Goal: Information Seeking & Learning: Check status

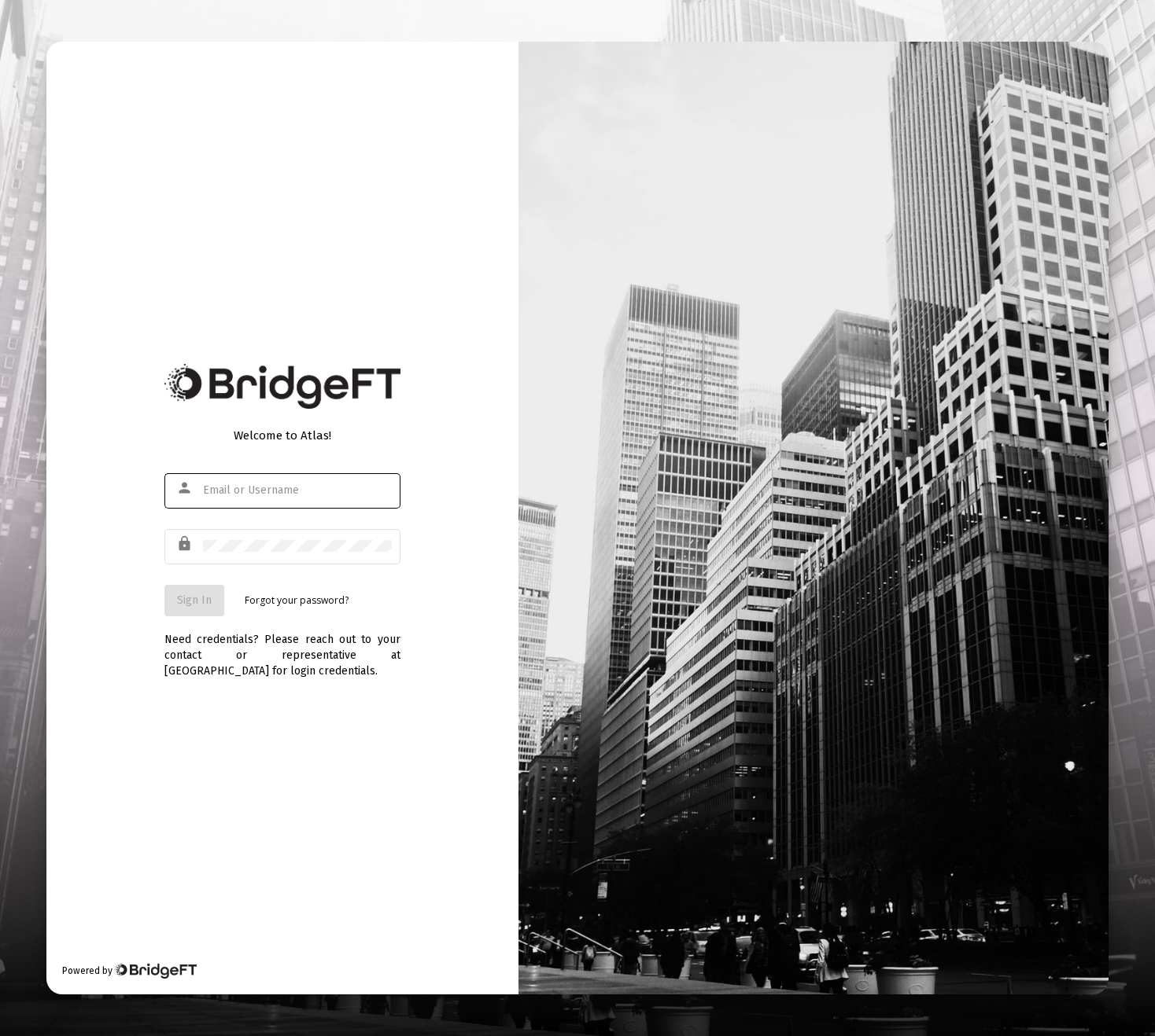
type input "[PERSON_NAME][EMAIL_ADDRESS][DOMAIN_NAME]"
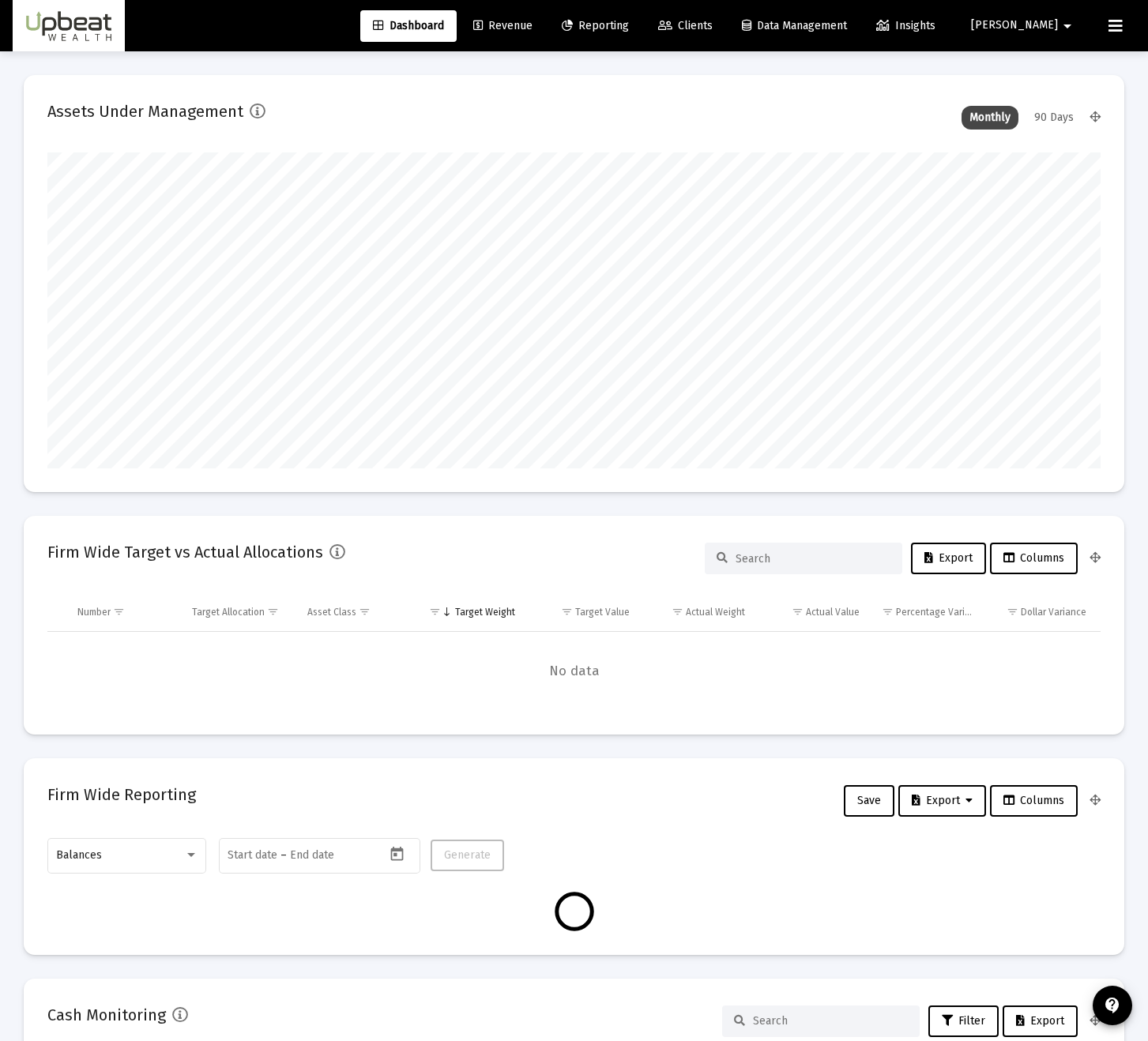
type input "[DATE]"
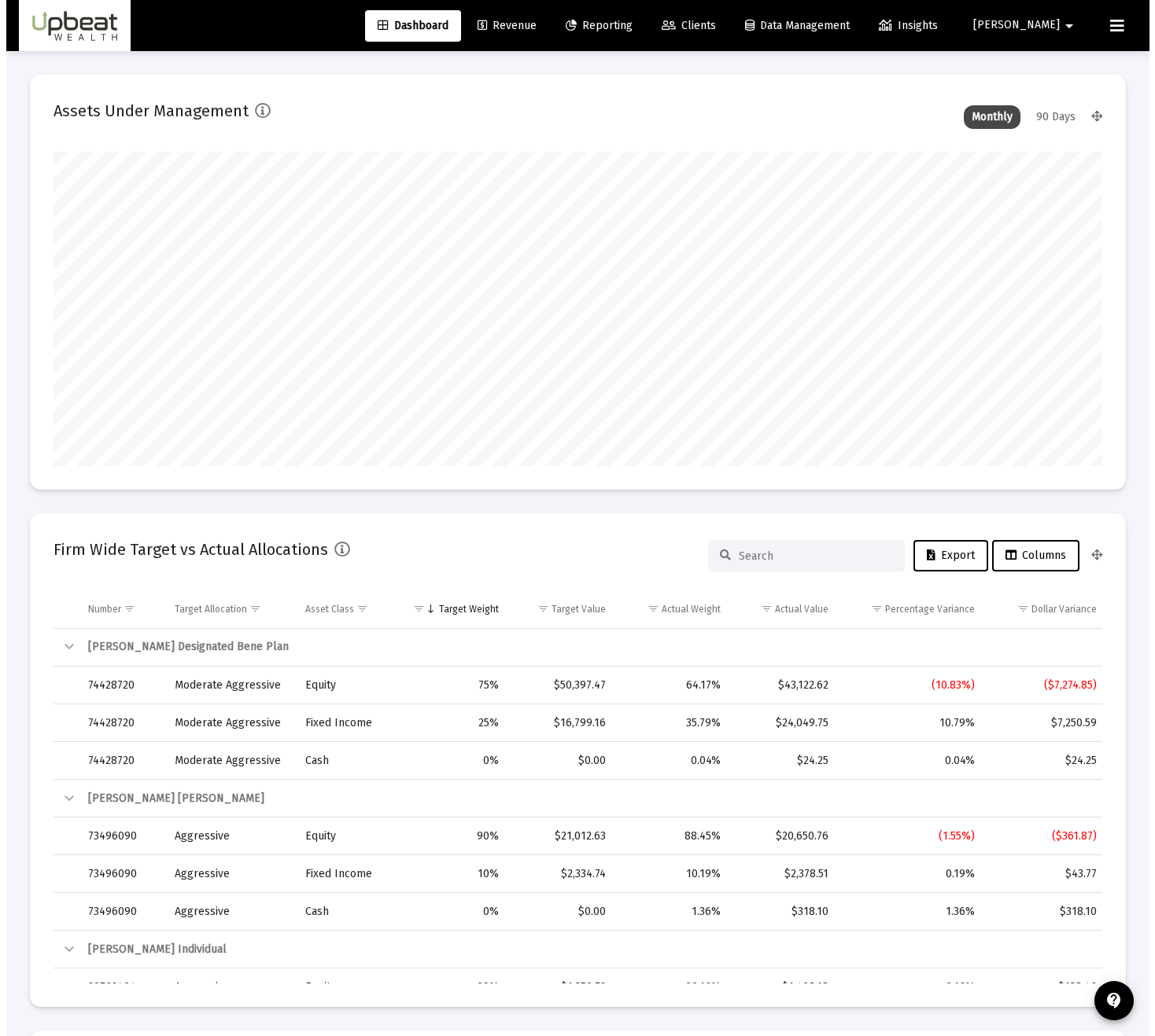
scroll to position [314, 488]
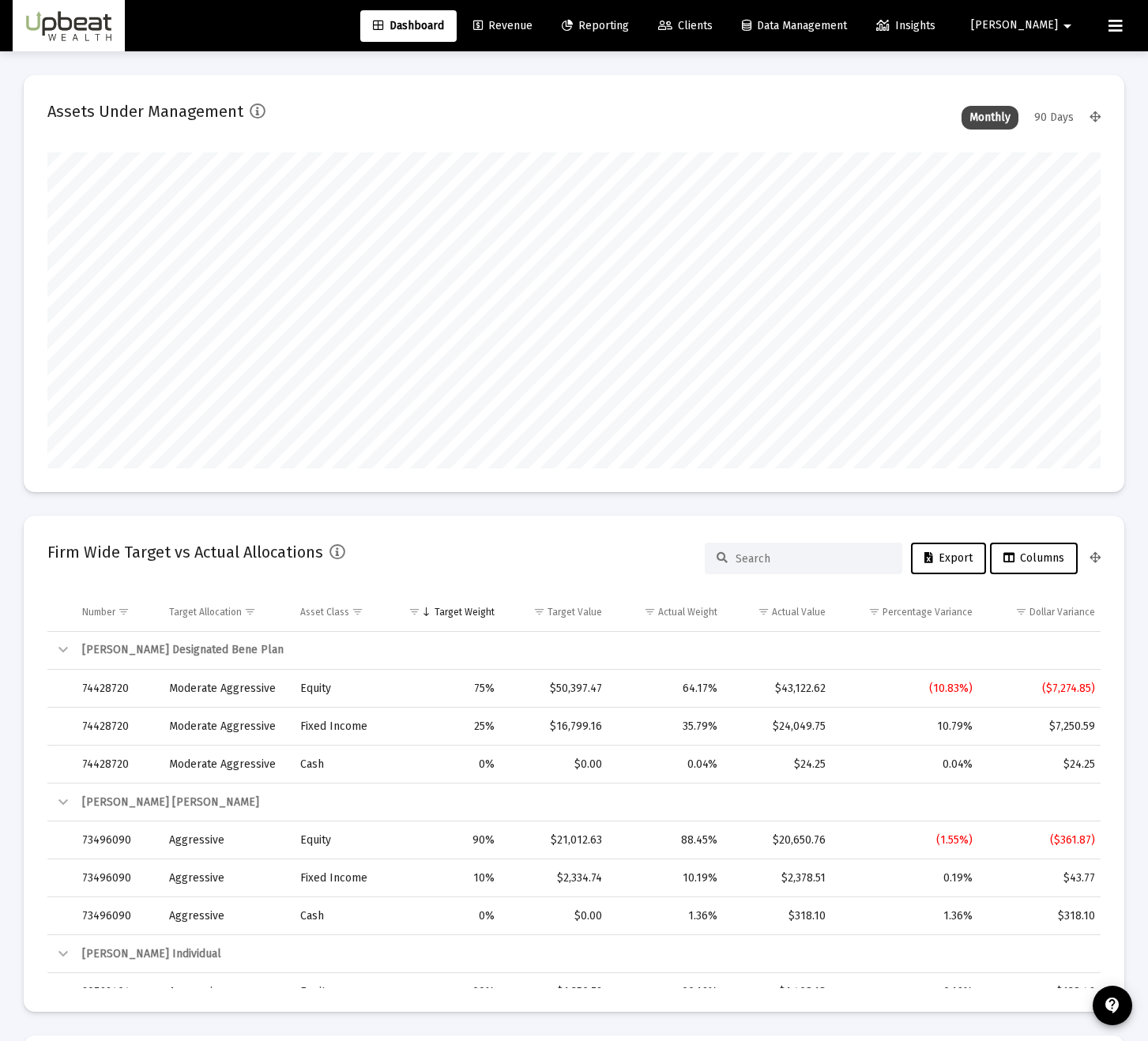
click at [713, 22] on span "Clients" at bounding box center [685, 26] width 55 height 13
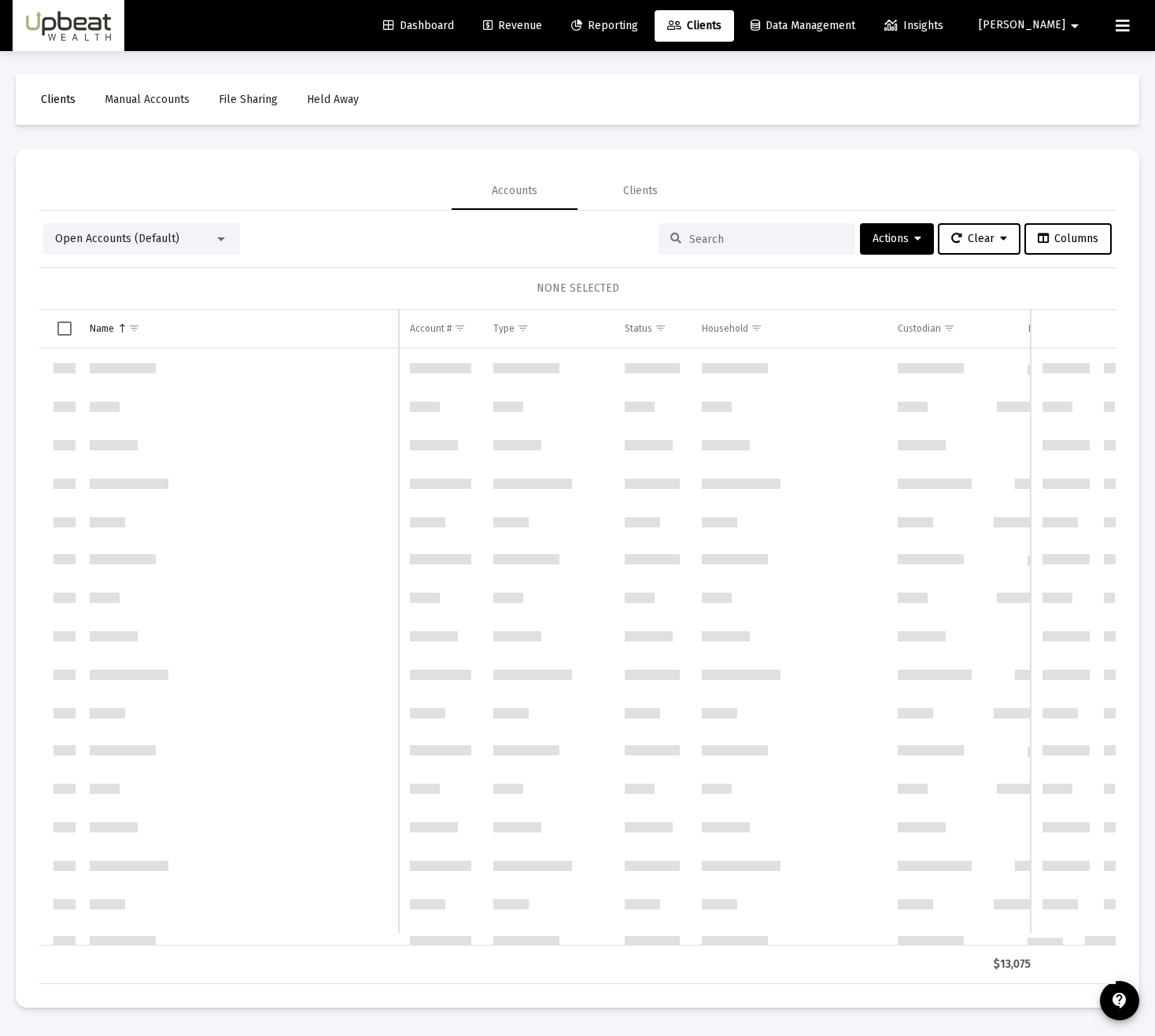
scroll to position [754, 0]
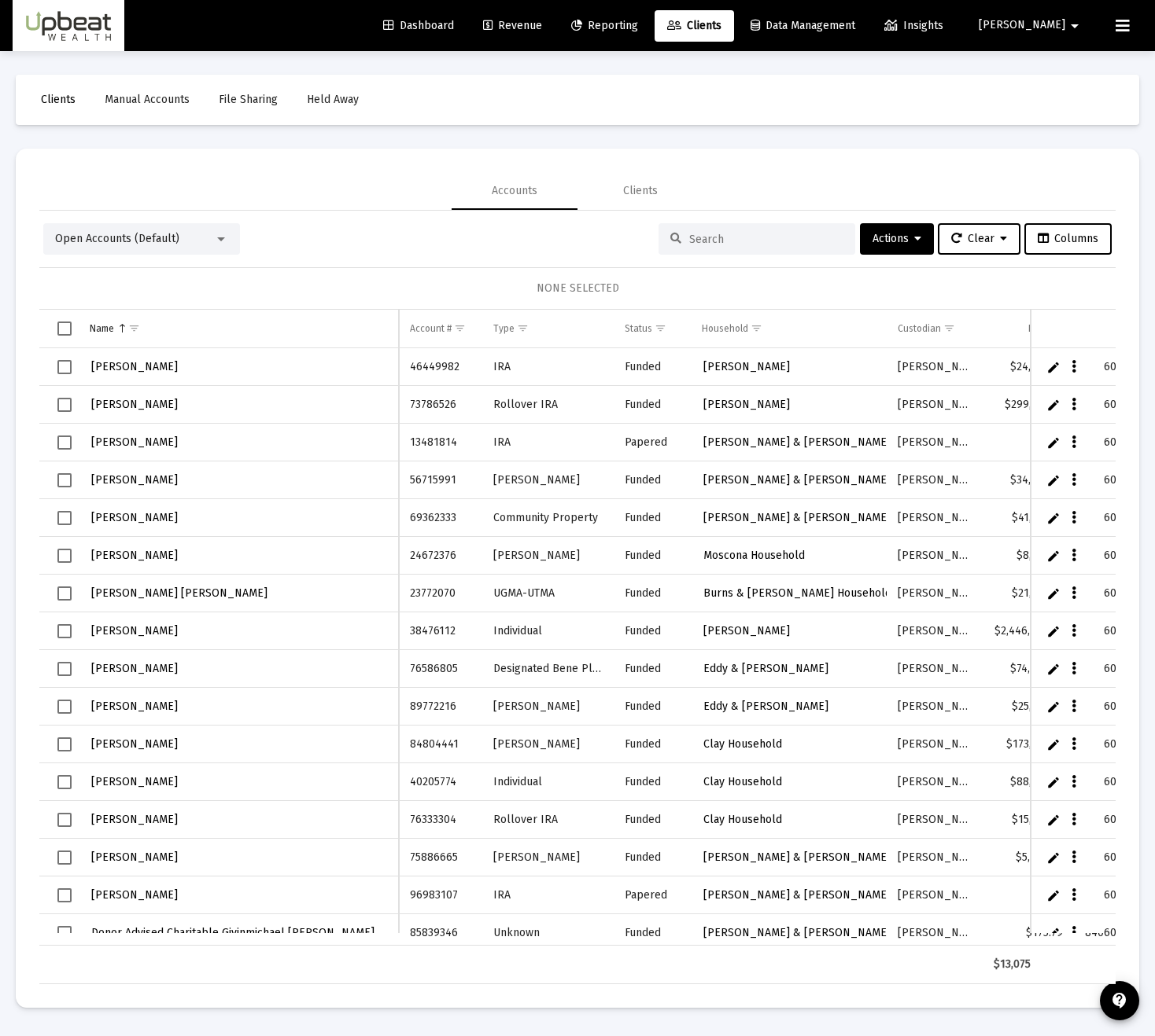
click at [662, 42] on div "Dashboard Revenue Reporting Clients Data Management Insights [PERSON_NAME]" at bounding box center [577, 25] width 1129 height 51
click at [650, 36] on link "Reporting" at bounding box center [604, 26] width 92 height 32
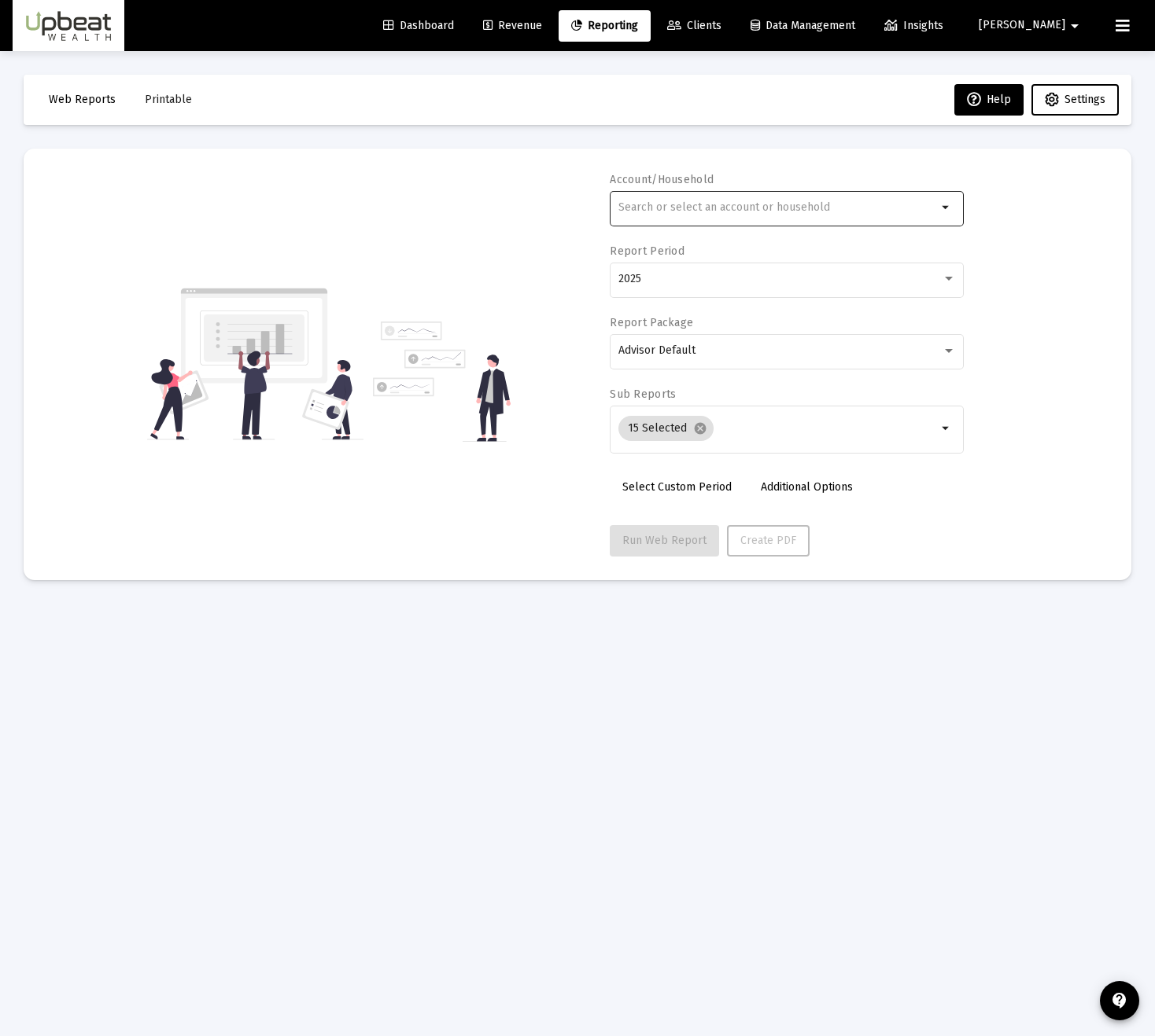
click at [825, 204] on input "text" at bounding box center [777, 207] width 319 height 12
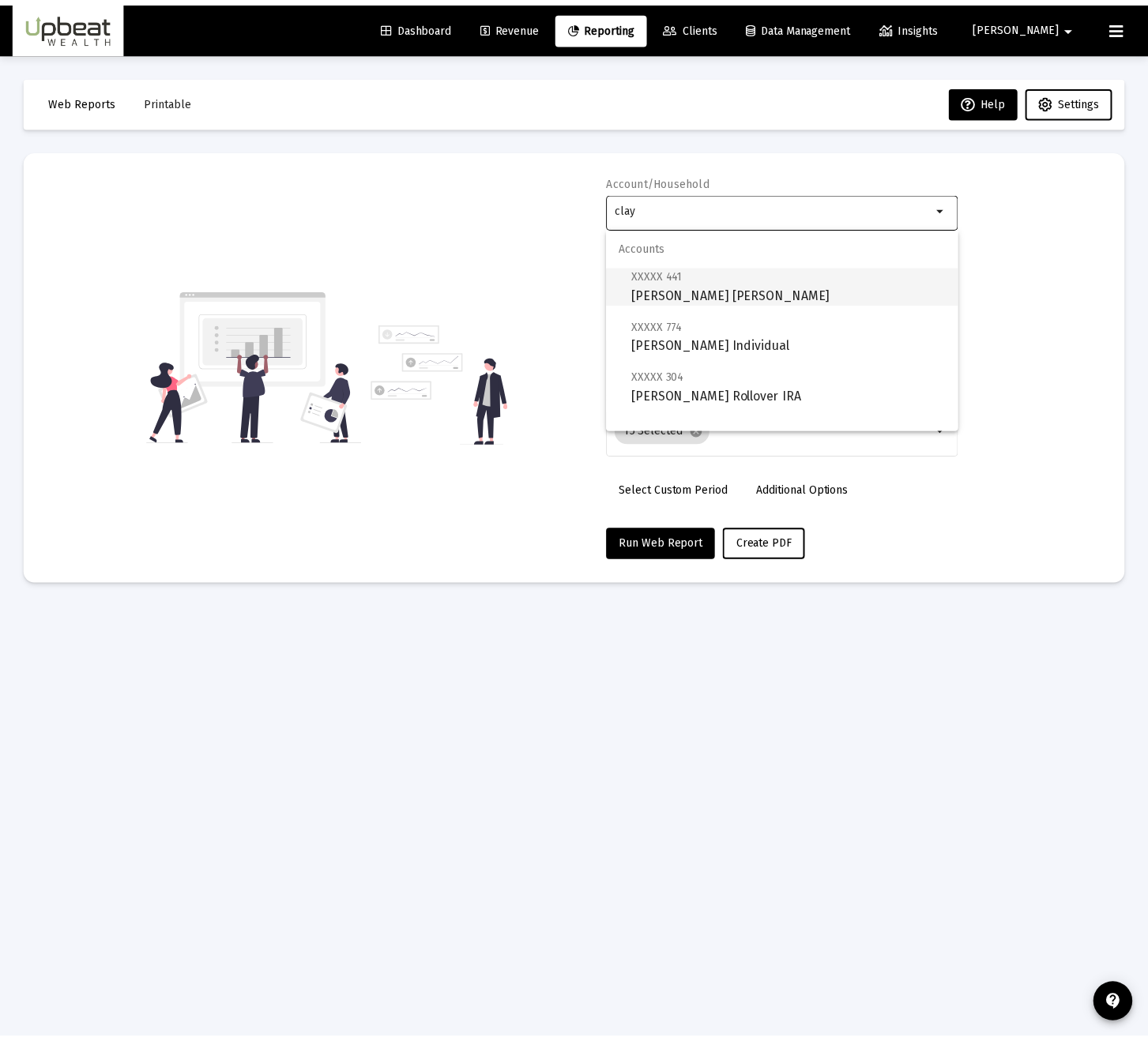
scroll to position [63, 0]
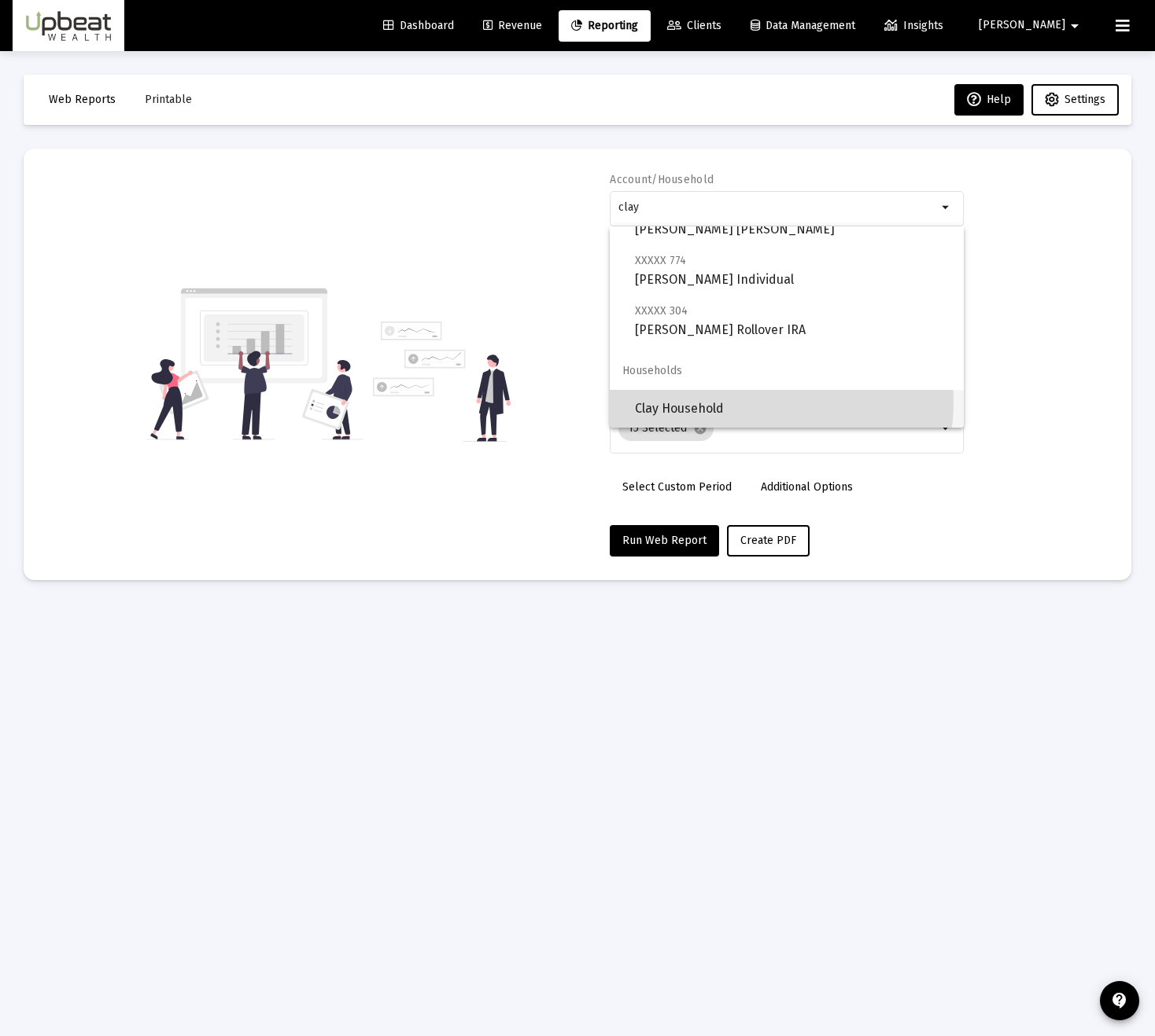
click at [760, 402] on span "Clay Household" at bounding box center [793, 408] width 316 height 37
type input "Clay Household"
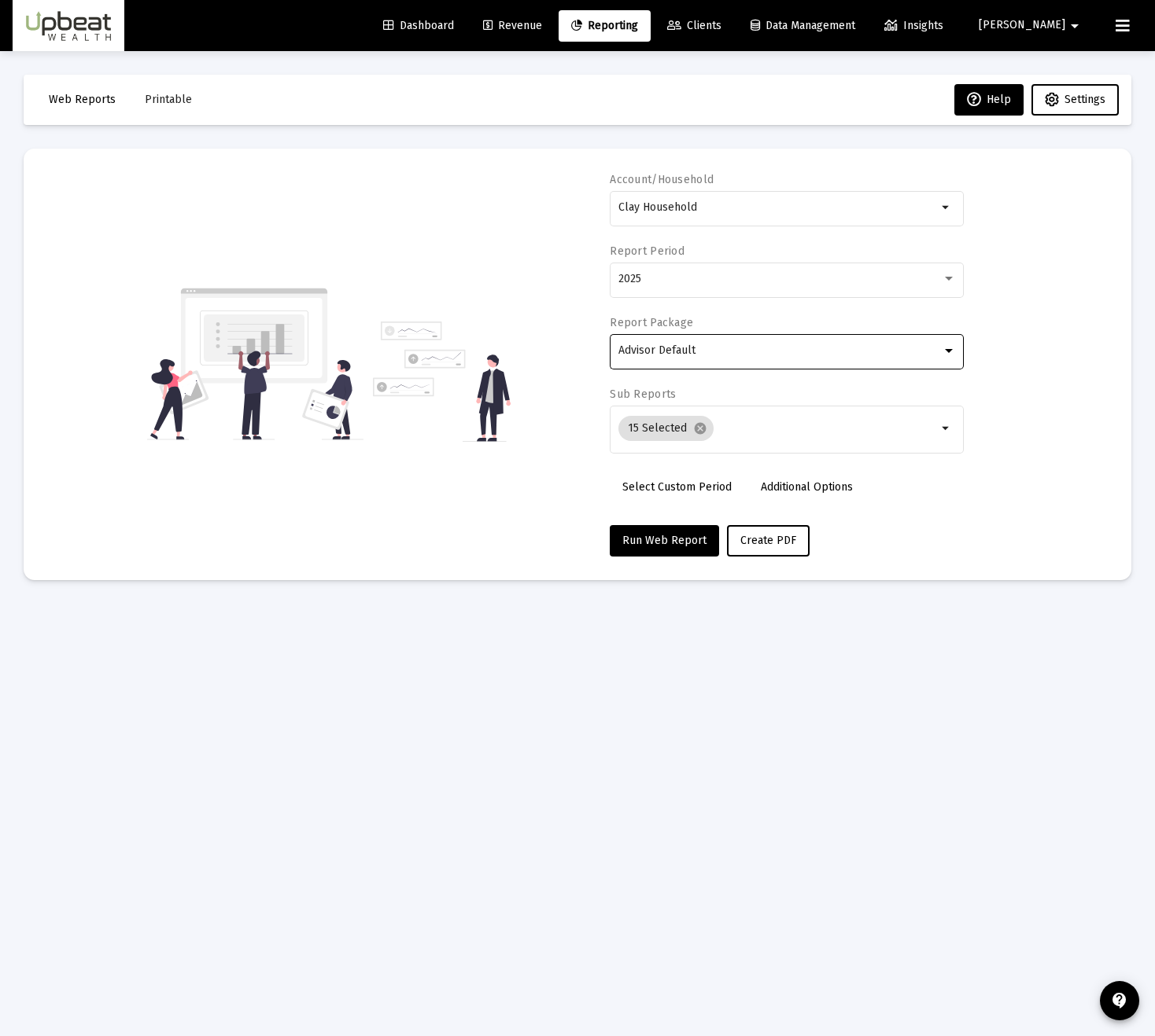
click at [833, 350] on div "Advisor Default" at bounding box center [780, 350] width 324 height 12
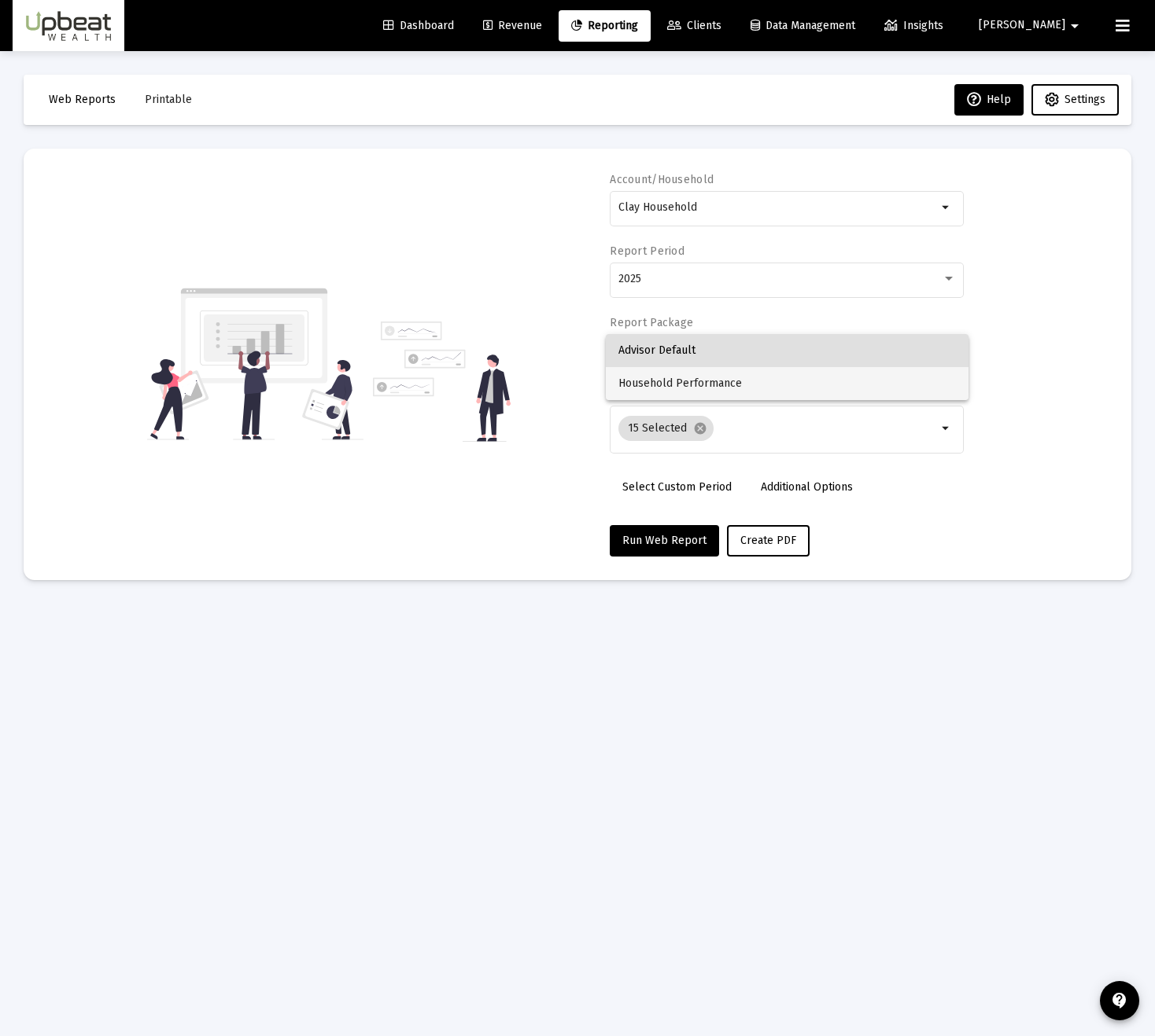
click at [811, 380] on span "Household Performance" at bounding box center [786, 384] width 337 height 33
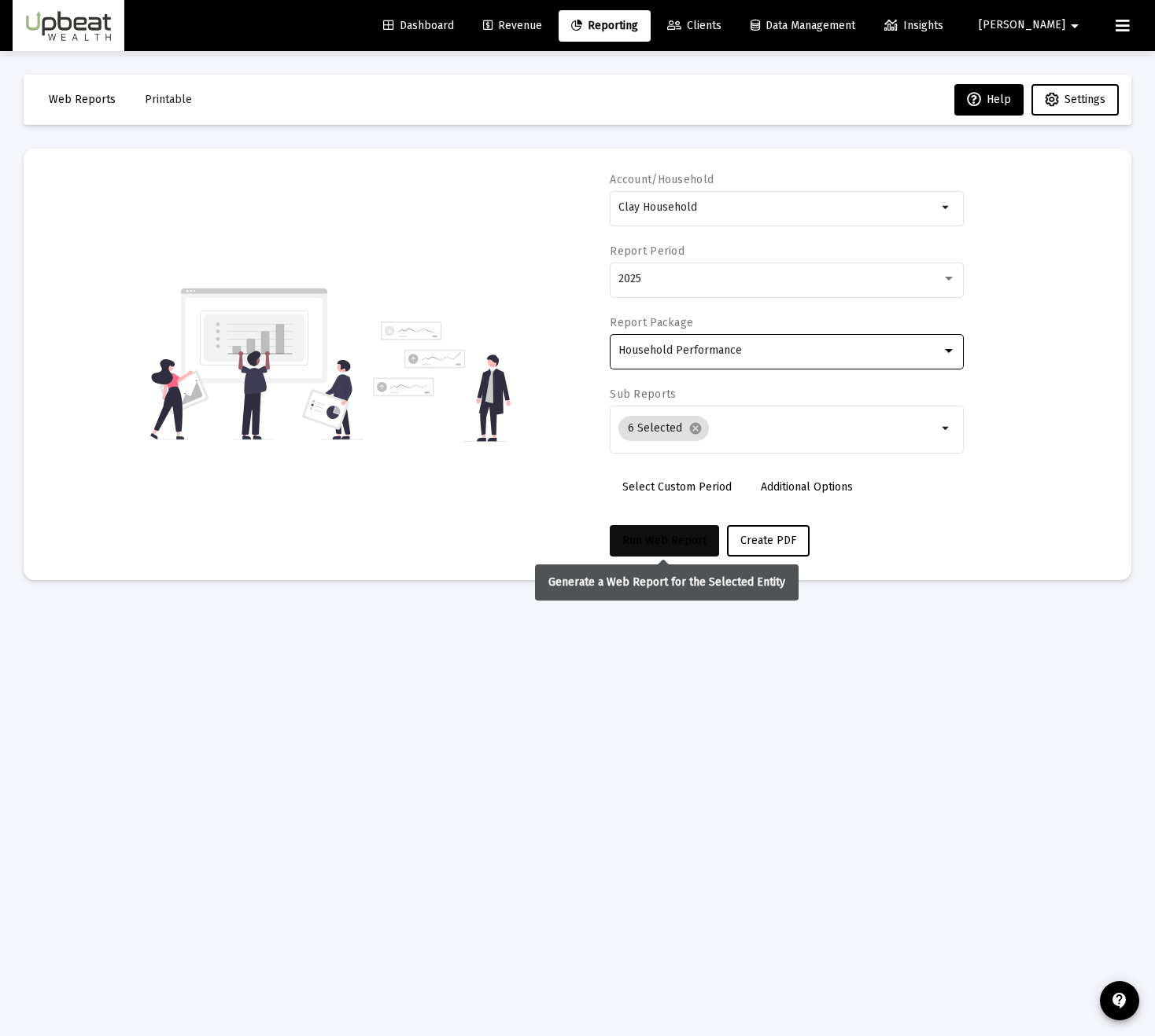
click at [676, 548] on button "Run Web Report" at bounding box center [664, 541] width 109 height 32
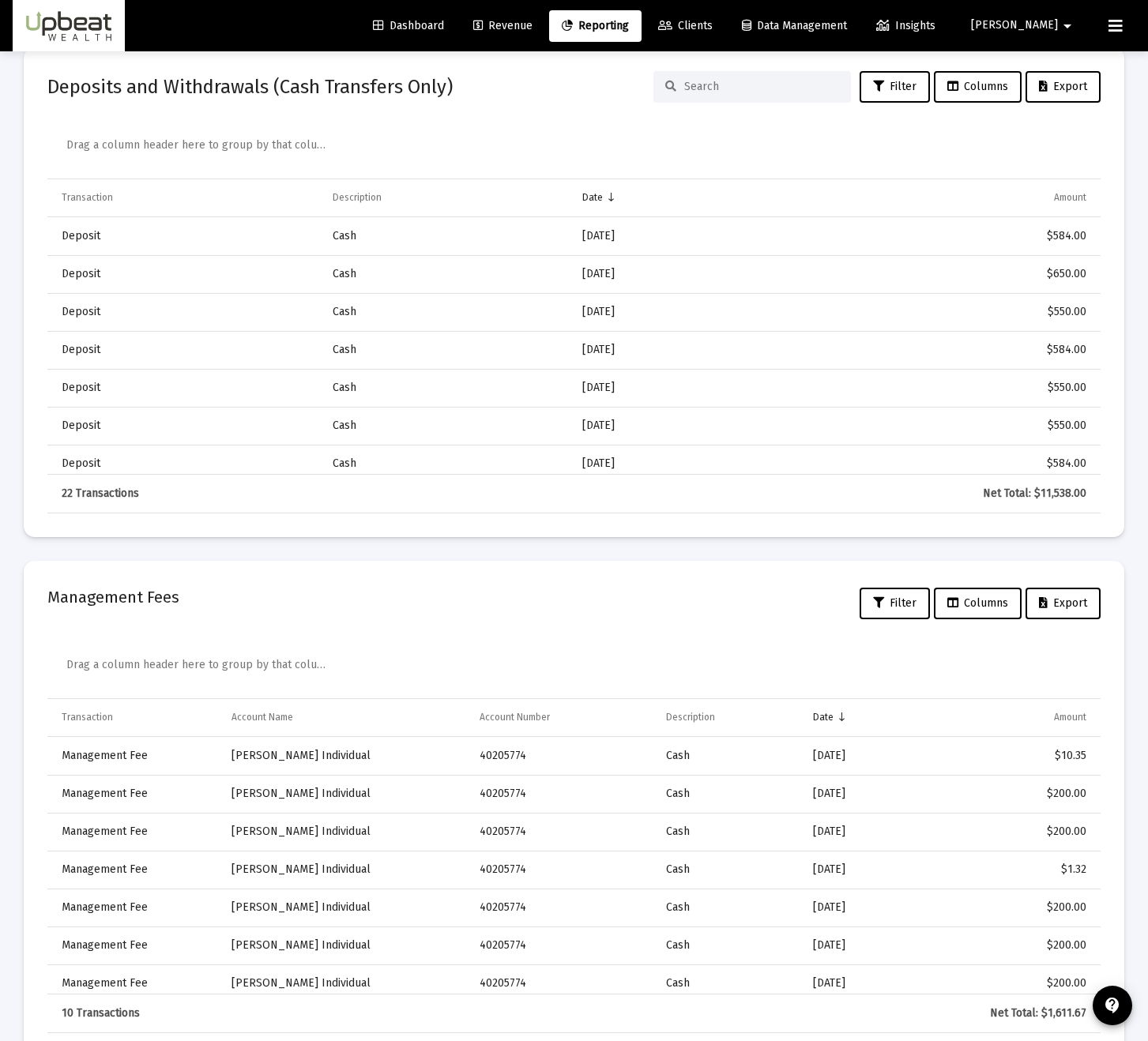
scroll to position [1876, 0]
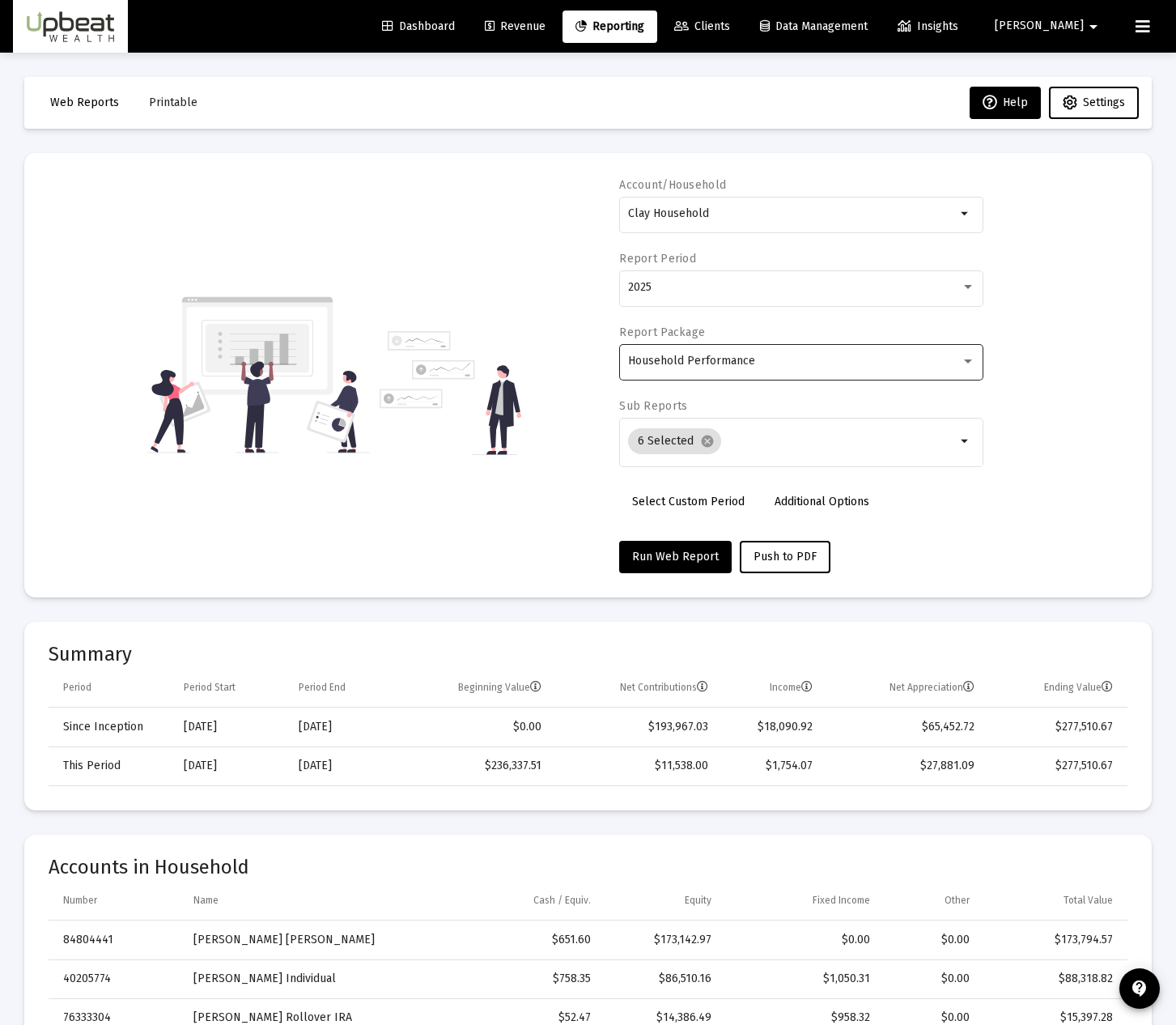
scroll to position [188, 0]
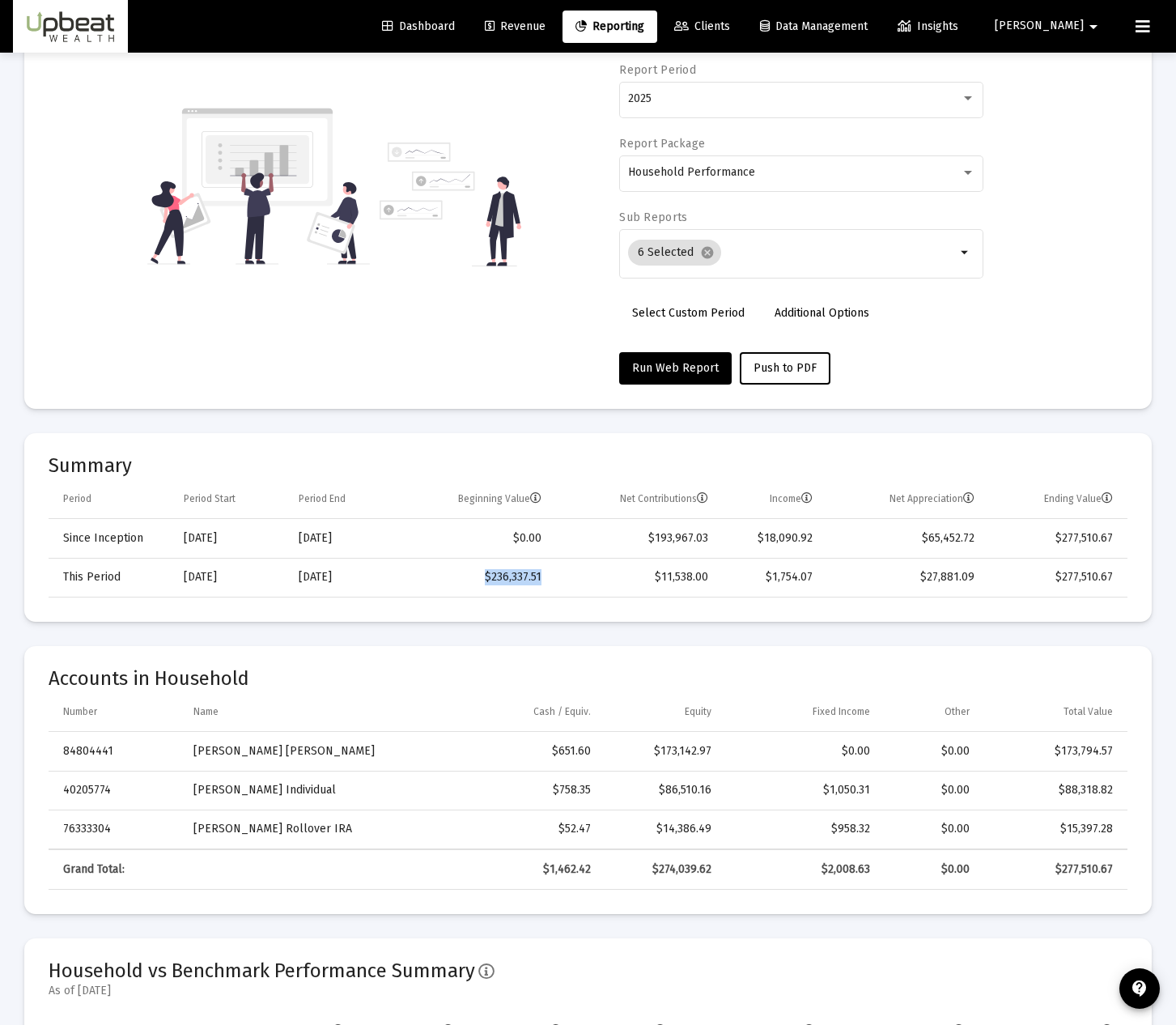
drag, startPoint x: 542, startPoint y: 579, endPoint x: 473, endPoint y: 588, distance: 69.6
click at [473, 588] on td "$236,337.51" at bounding box center [474, 577] width 157 height 38
drag, startPoint x: 1061, startPoint y: 581, endPoint x: 1112, endPoint y: 583, distance: 51.0
click at [1112, 583] on td "$277,510.67" at bounding box center [1057, 577] width 142 height 38
click at [1115, 583] on td "$277,510.67" at bounding box center [1057, 577] width 142 height 38
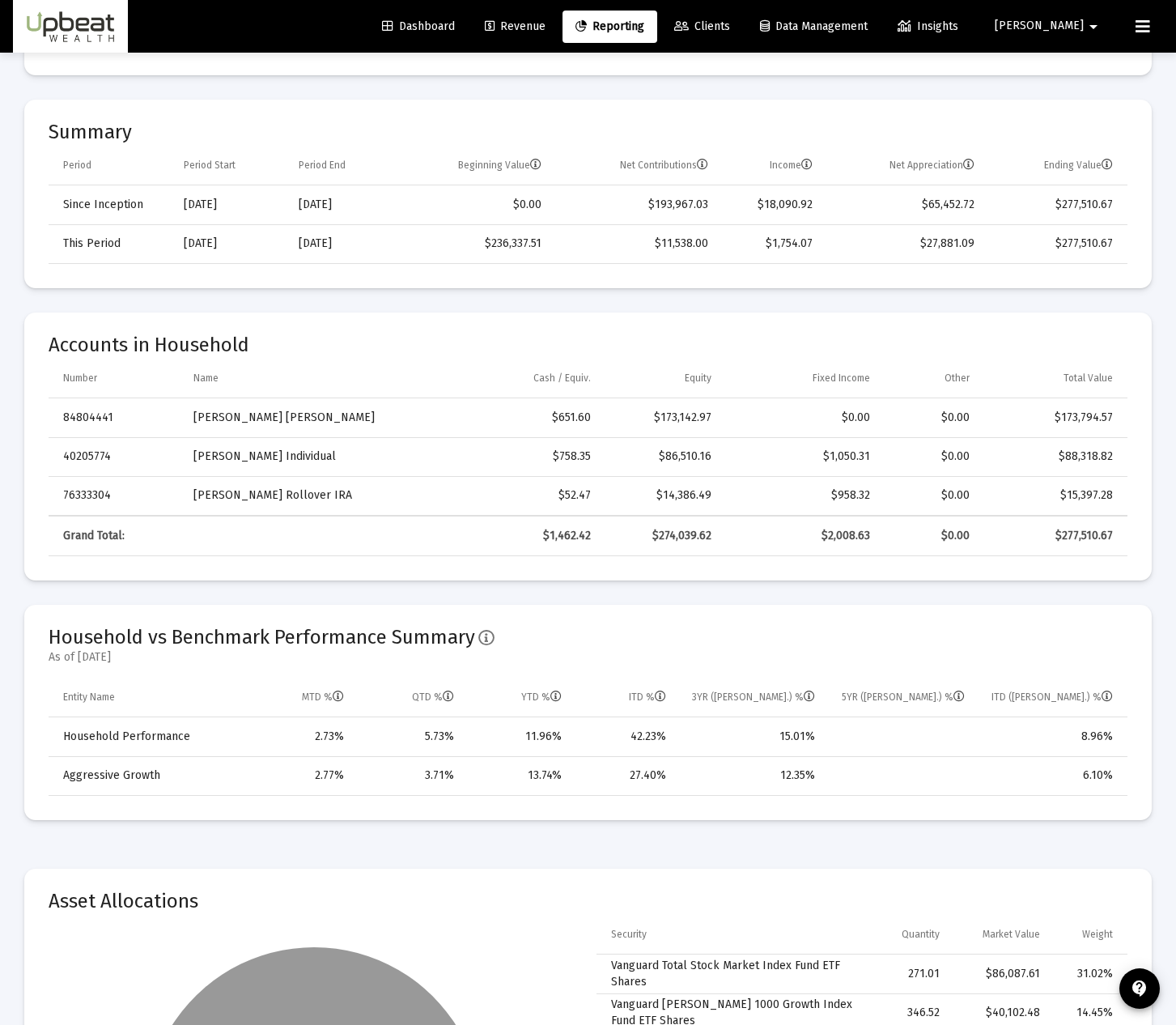
scroll to position [567, 0]
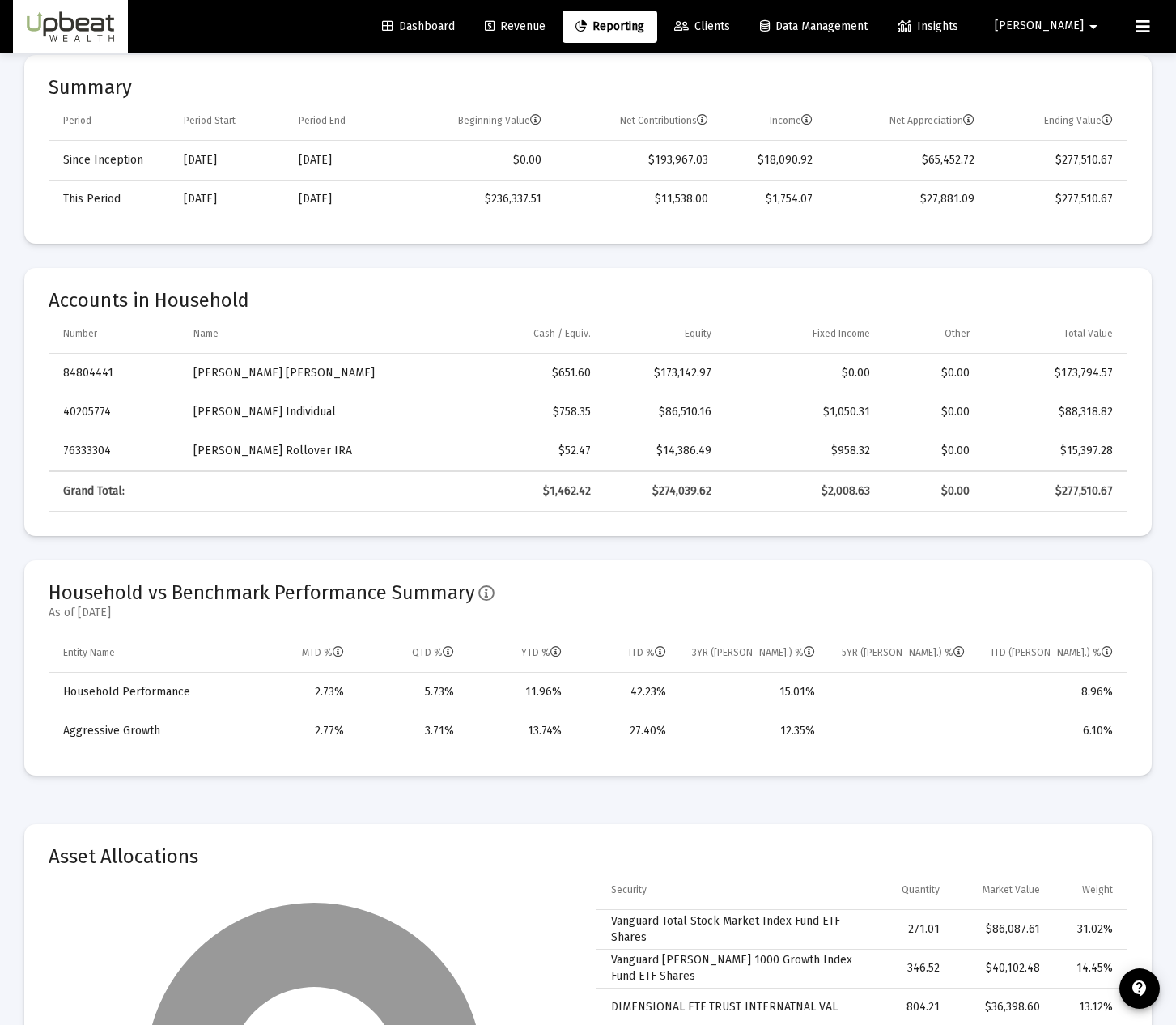
drag, startPoint x: 1121, startPoint y: 690, endPoint x: 1011, endPoint y: 697, distance: 110.2
click at [1071, 695] on td "8.96%" at bounding box center [1052, 691] width 152 height 38
drag, startPoint x: 565, startPoint y: 695, endPoint x: 527, endPoint y: 697, distance: 38.1
click at [527, 697] on td "11.96%" at bounding box center [519, 691] width 107 height 38
drag, startPoint x: 672, startPoint y: 686, endPoint x: 629, endPoint y: 690, distance: 43.2
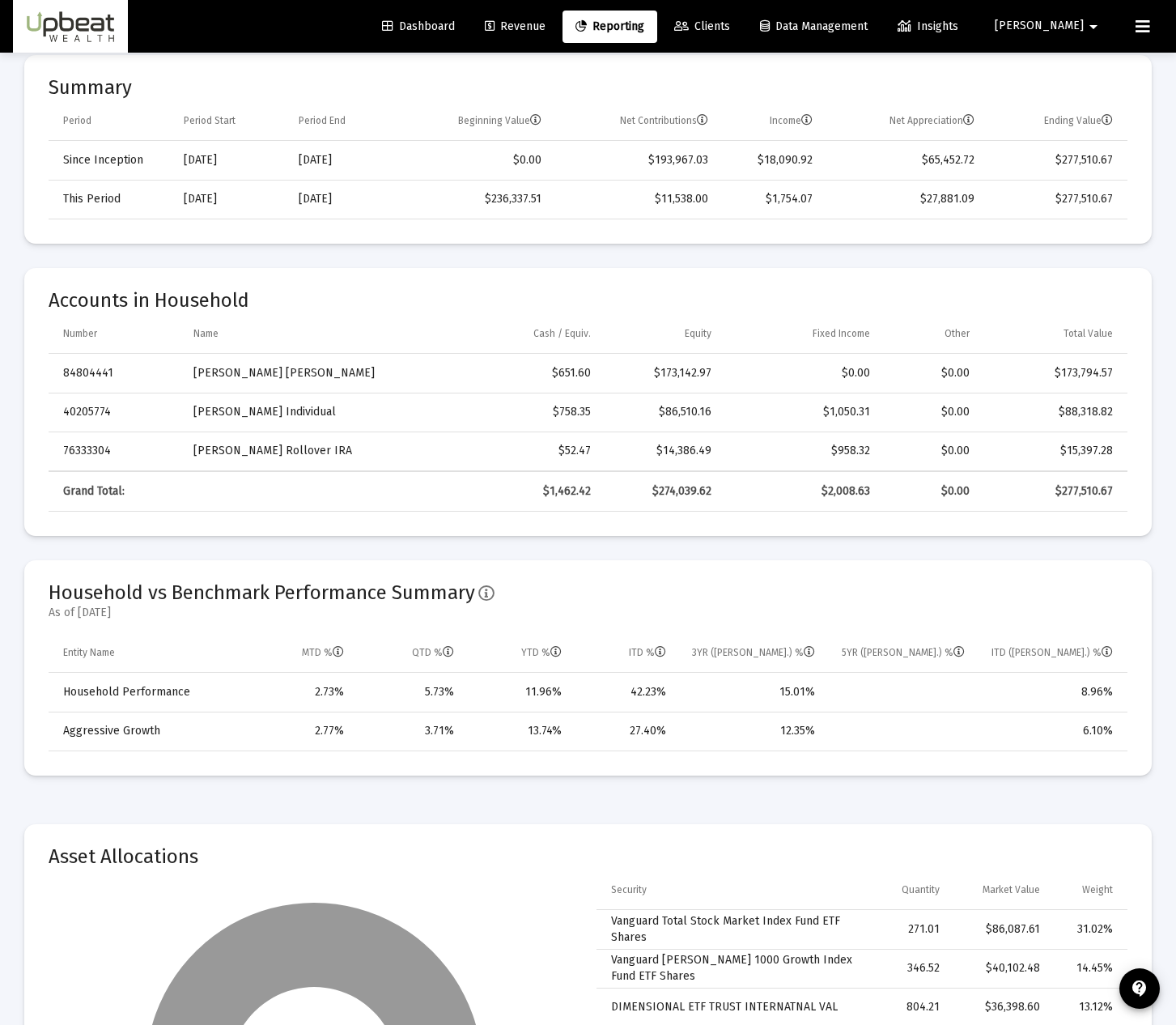
click at [629, 690] on td "42.23%" at bounding box center [625, 691] width 104 height 38
click at [633, 695] on div "42.23%" at bounding box center [625, 692] width 82 height 16
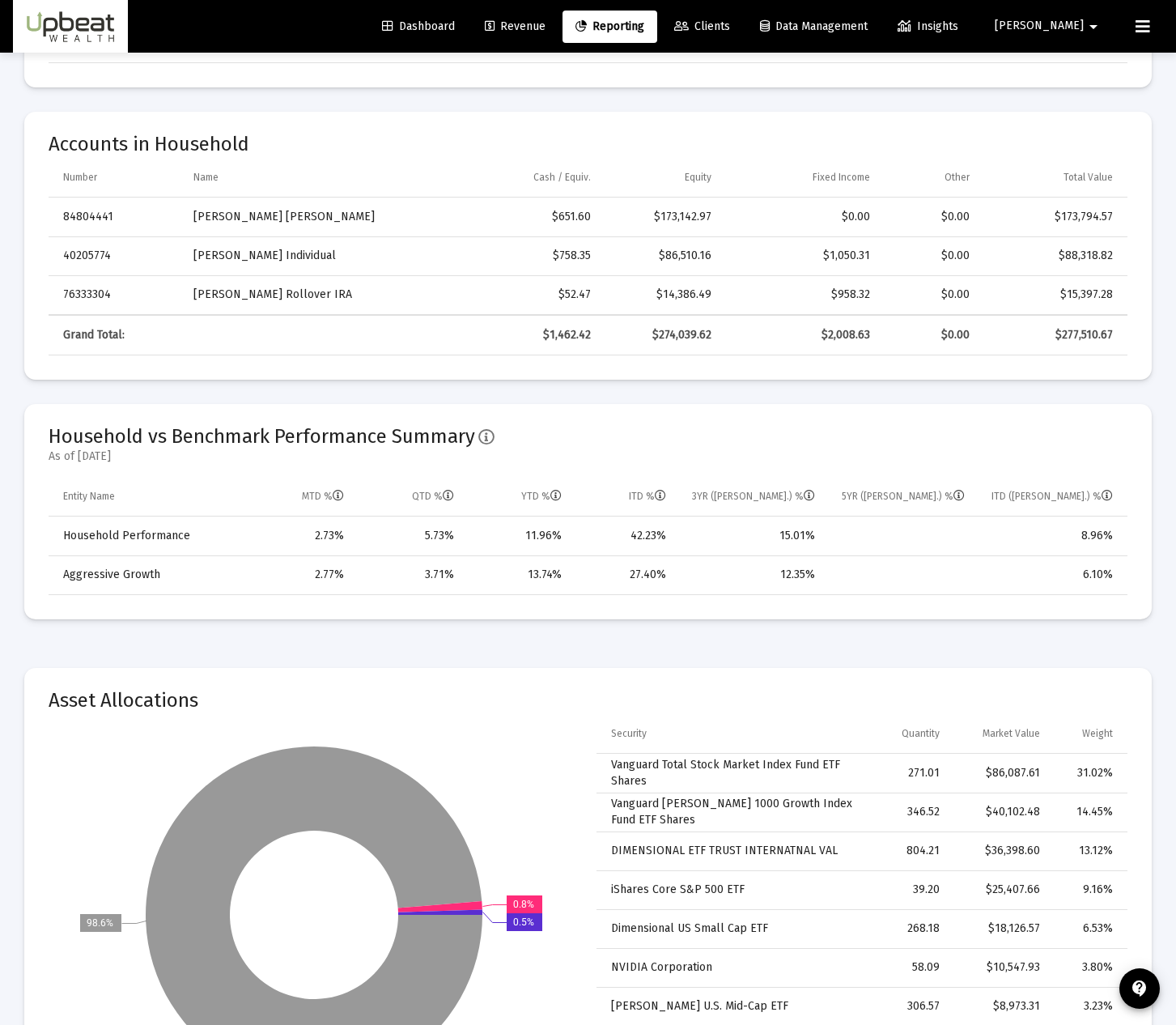
scroll to position [755, 0]
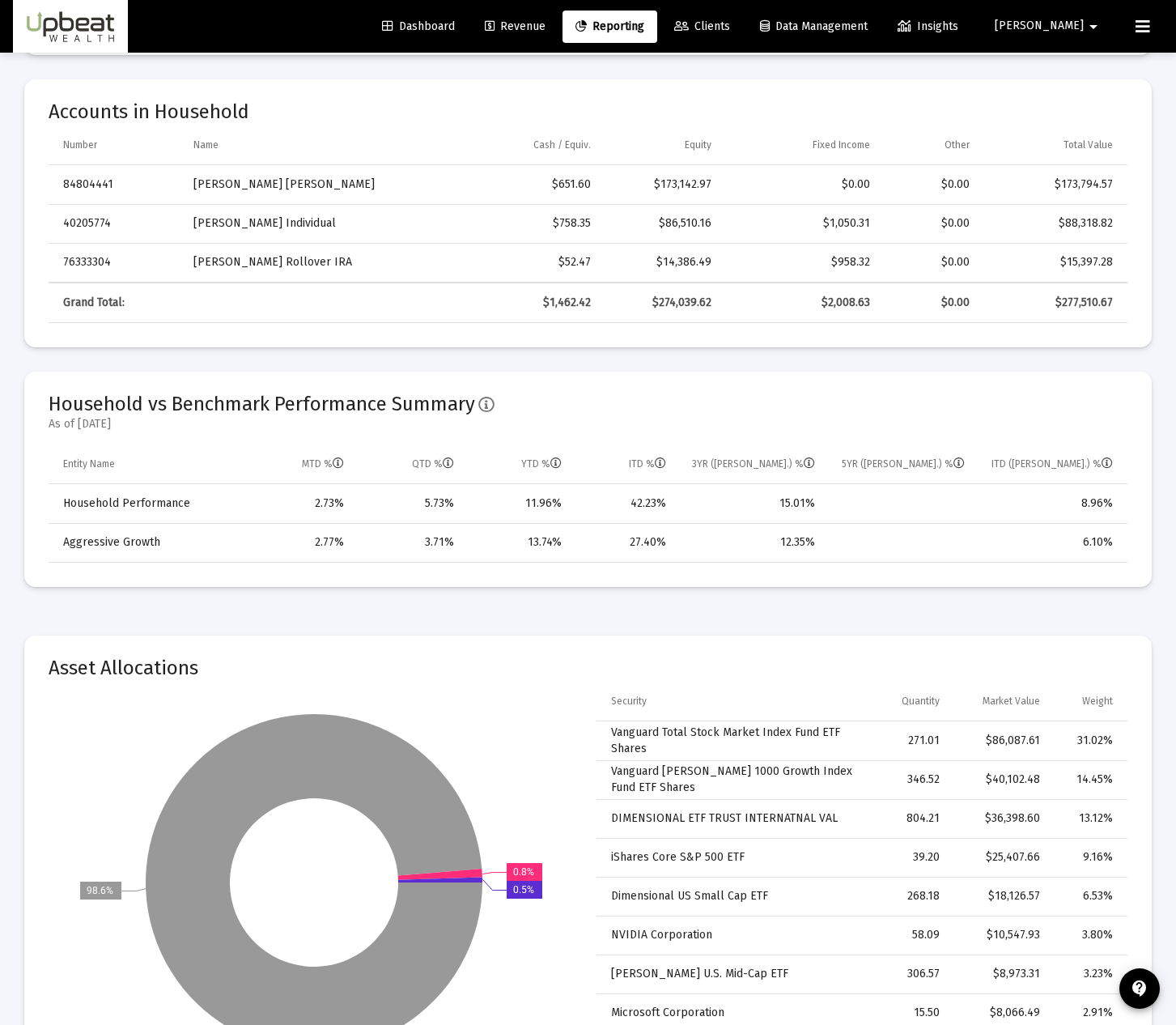
click at [772, 509] on td "15.01%" at bounding box center [752, 503] width 150 height 38
click at [1110, 505] on div "8.96%" at bounding box center [1050, 504] width 125 height 16
click at [1103, 504] on div "8.96%" at bounding box center [1050, 504] width 125 height 16
drag, startPoint x: 1083, startPoint y: 508, endPoint x: 1110, endPoint y: 513, distance: 27.5
click at [1110, 513] on td "8.96%" at bounding box center [1052, 503] width 152 height 38
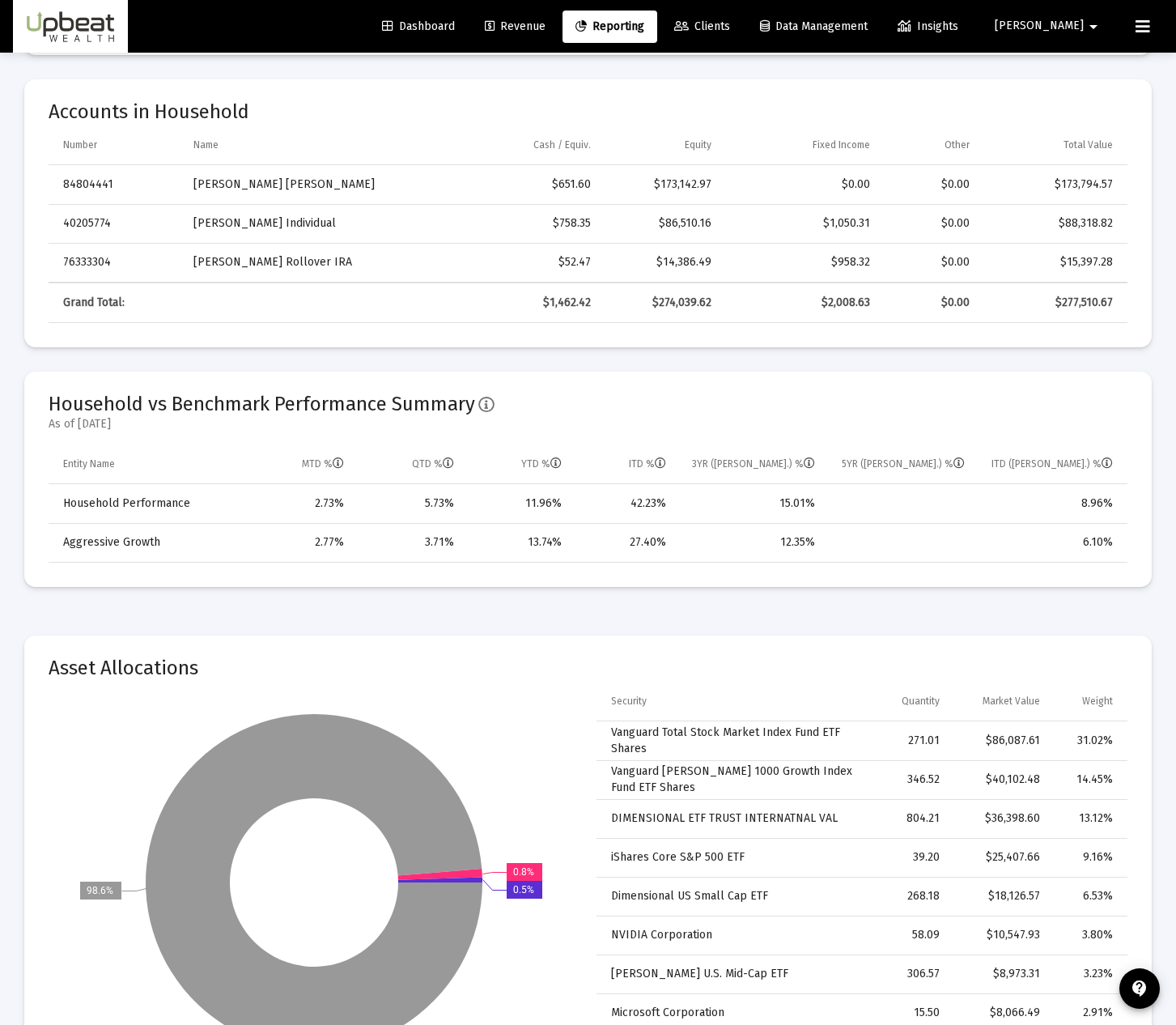
click at [1093, 539] on div "6.10%" at bounding box center [1050, 542] width 125 height 16
drag, startPoint x: 666, startPoint y: 542, endPoint x: 538, endPoint y: 543, distance: 128.0
click at [538, 543] on tr "Aggressive Growth 2.77% 3.71% 13.74% 27.40% 12.35% 6.10%" at bounding box center [588, 541] width 1079 height 38
click at [538, 543] on div "13.74%" at bounding box center [519, 542] width 85 height 16
click at [148, 548] on td "Aggressive Growth" at bounding box center [146, 541] width 196 height 38
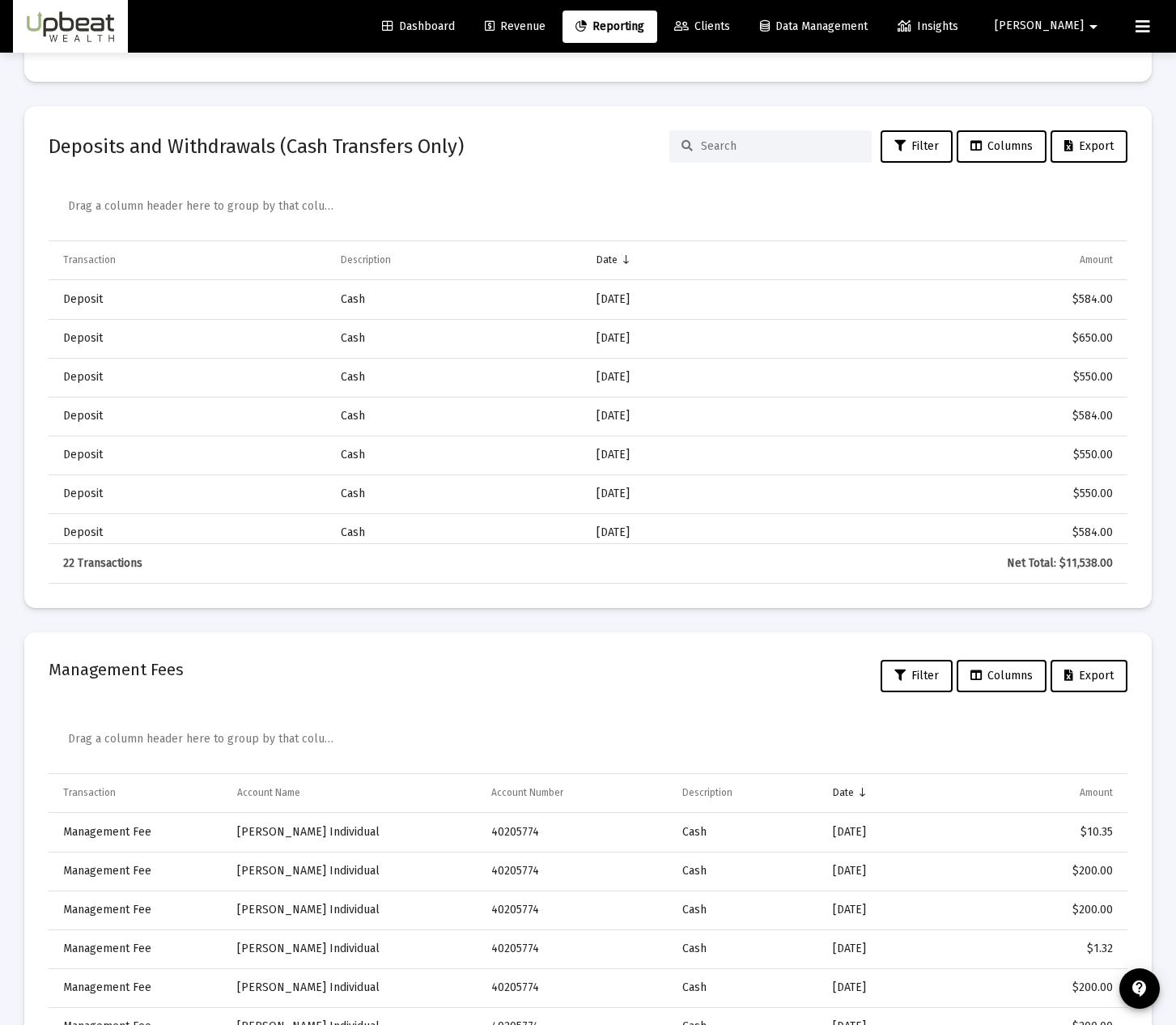
scroll to position [1776, 0]
